Goal: Task Accomplishment & Management: Use online tool/utility

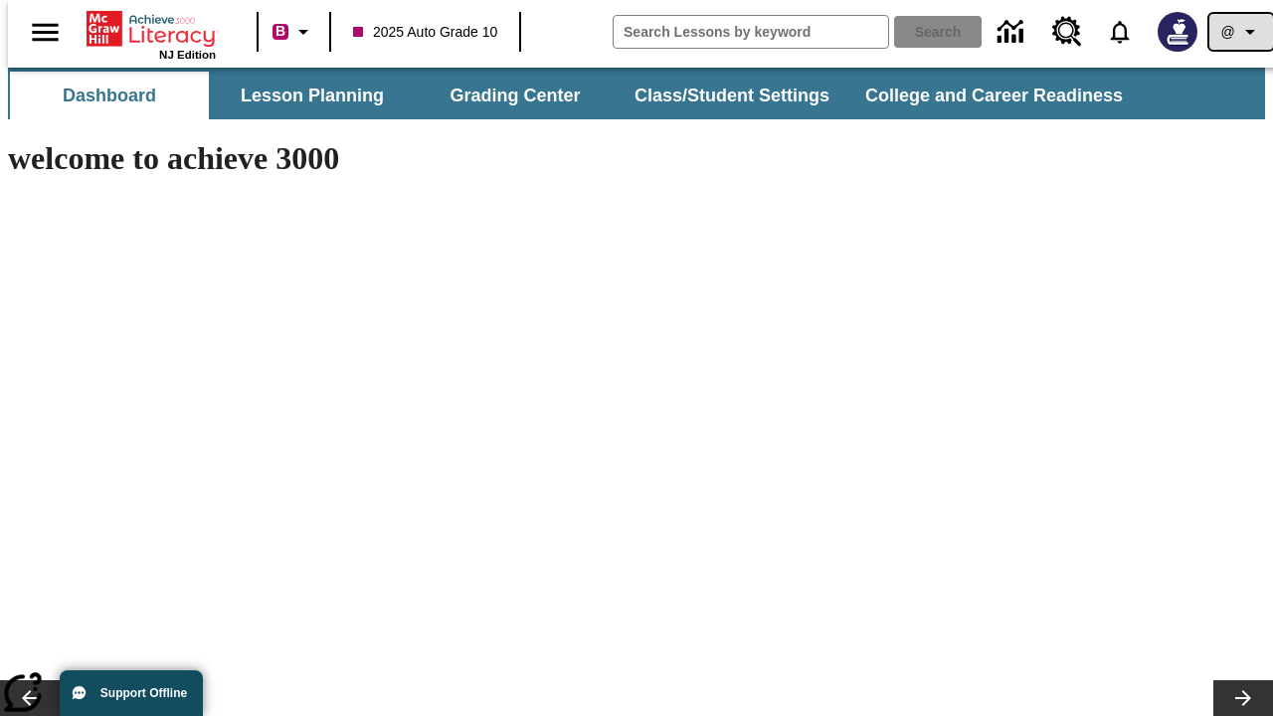
click at [1238, 32] on icon "Profile/Settings" at bounding box center [1250, 32] width 24 height 24
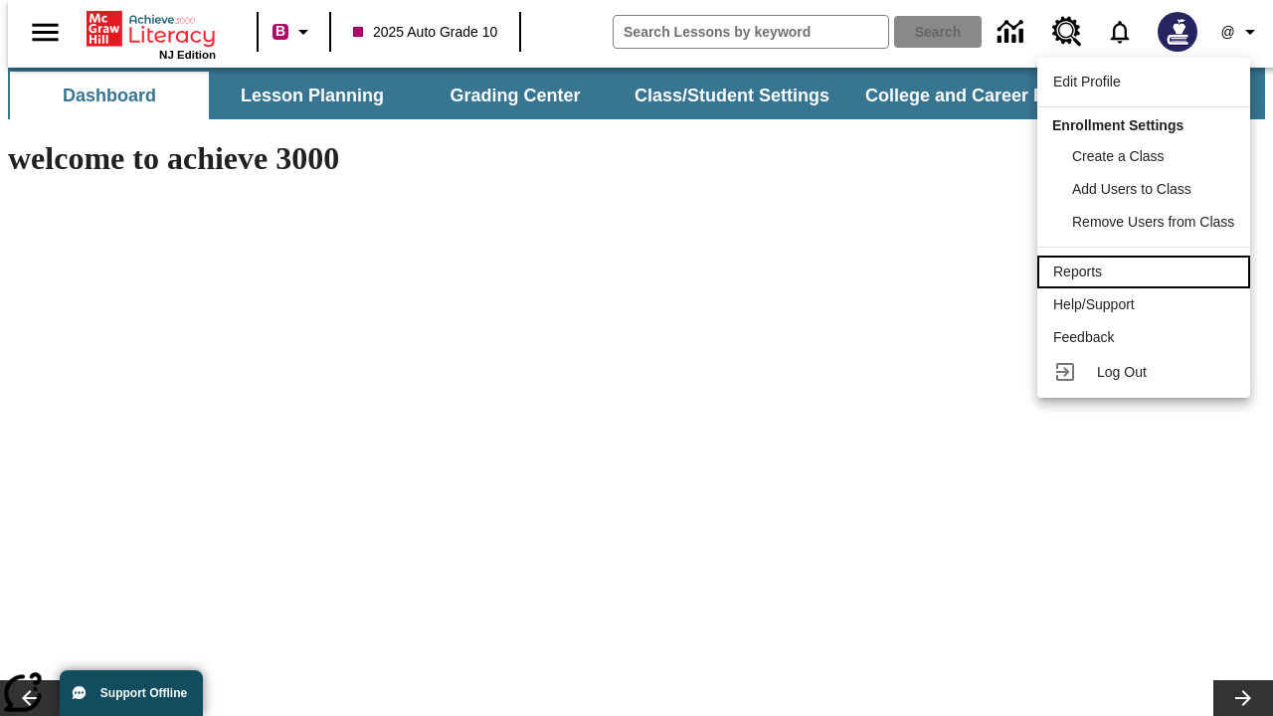
click at [1147, 272] on div "Reports" at bounding box center [1143, 272] width 181 height 21
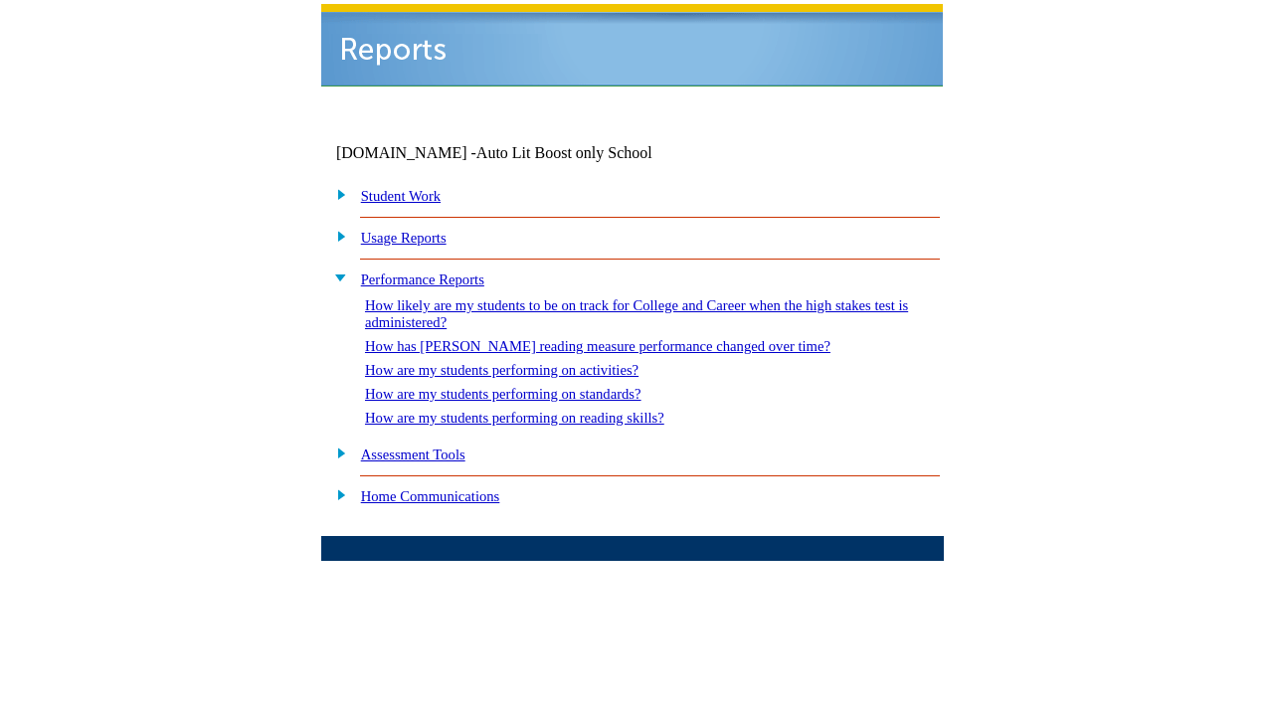
click at [523, 386] on link "How are my students performing on standards?" at bounding box center [503, 394] width 276 height 16
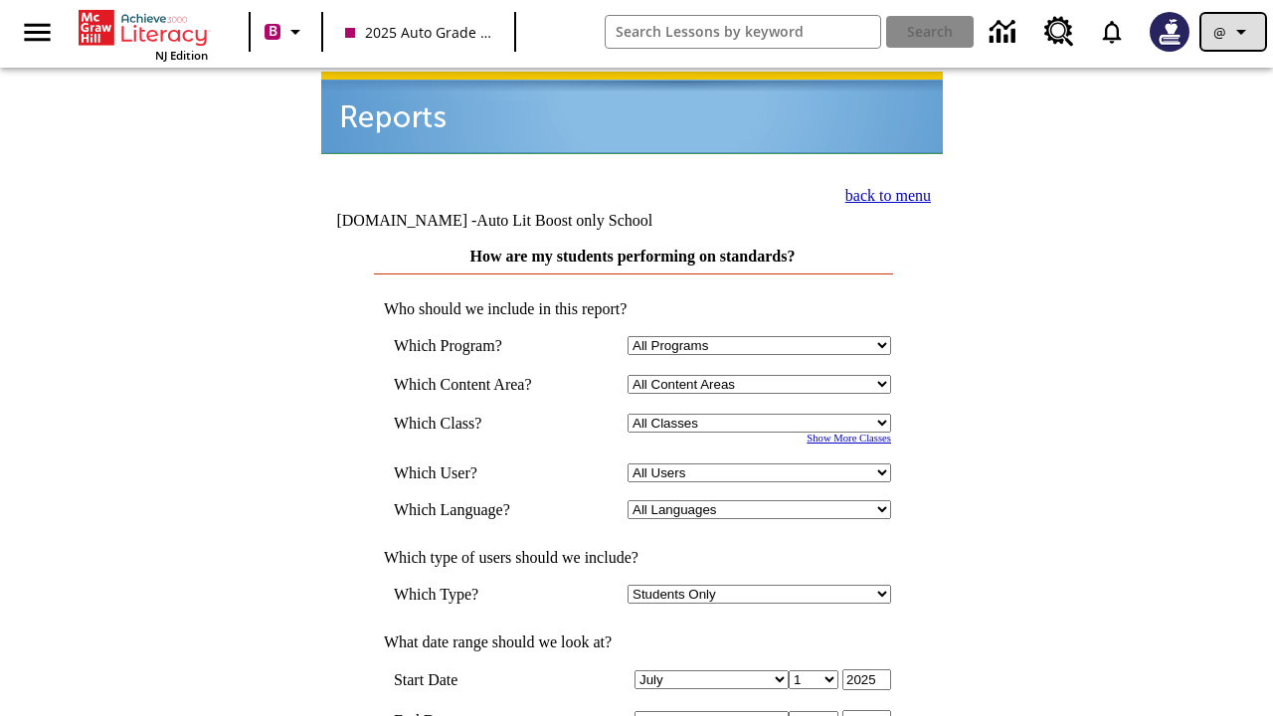
click at [1233, 32] on icon "Profile/Settings" at bounding box center [1241, 32] width 24 height 24
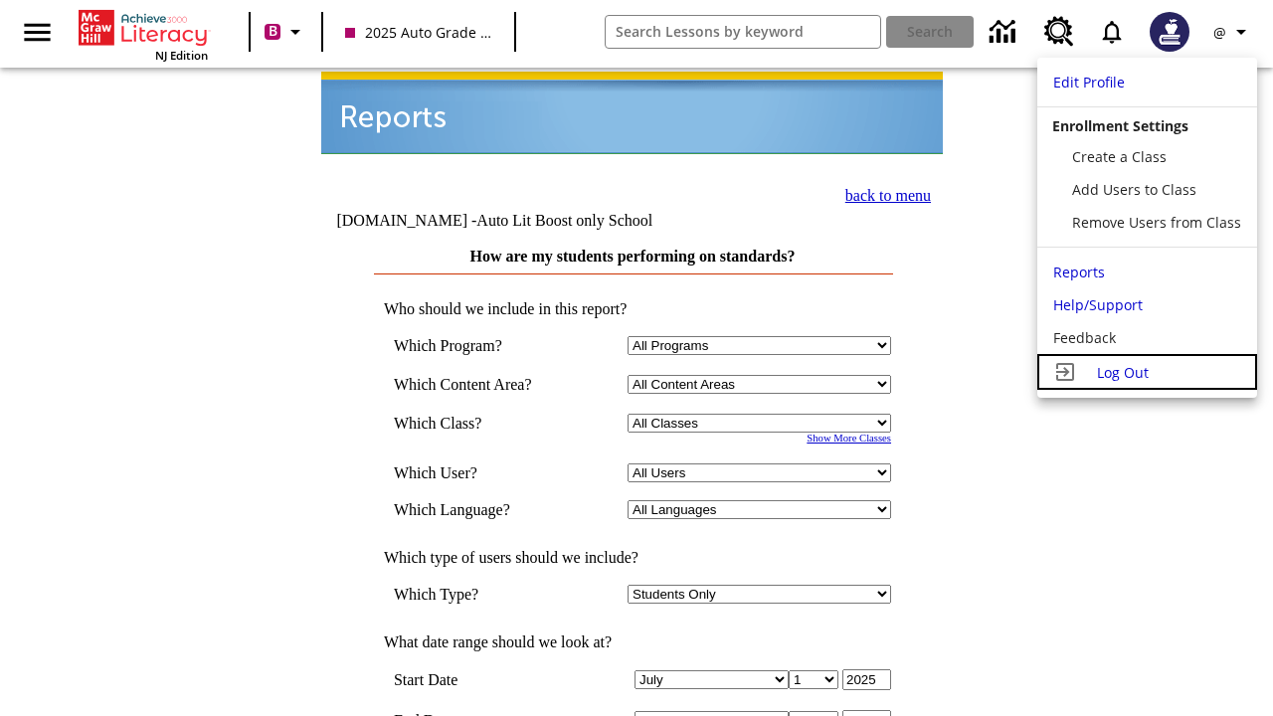
click at [1147, 372] on span "Log Out" at bounding box center [1123, 372] width 52 height 19
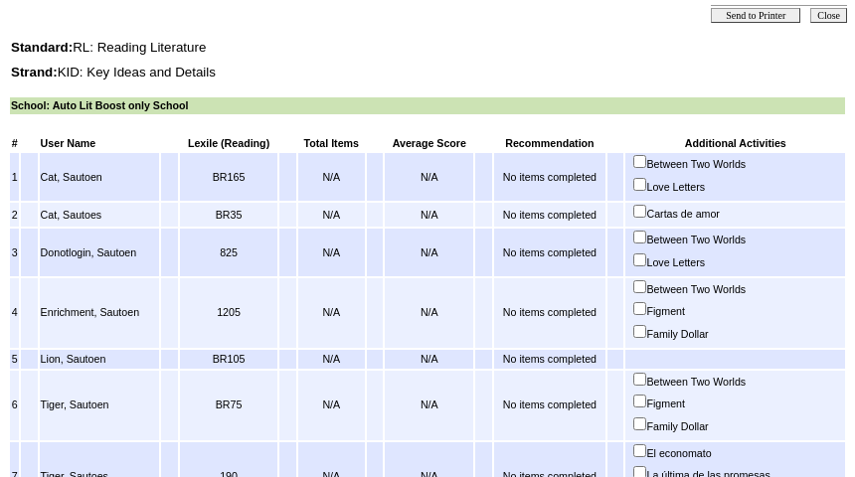
click at [646, 289] on input "Between Two Worlds" at bounding box center [640, 286] width 13 height 13
checkbox input "true"
